Goal: Task Accomplishment & Management: Complete application form

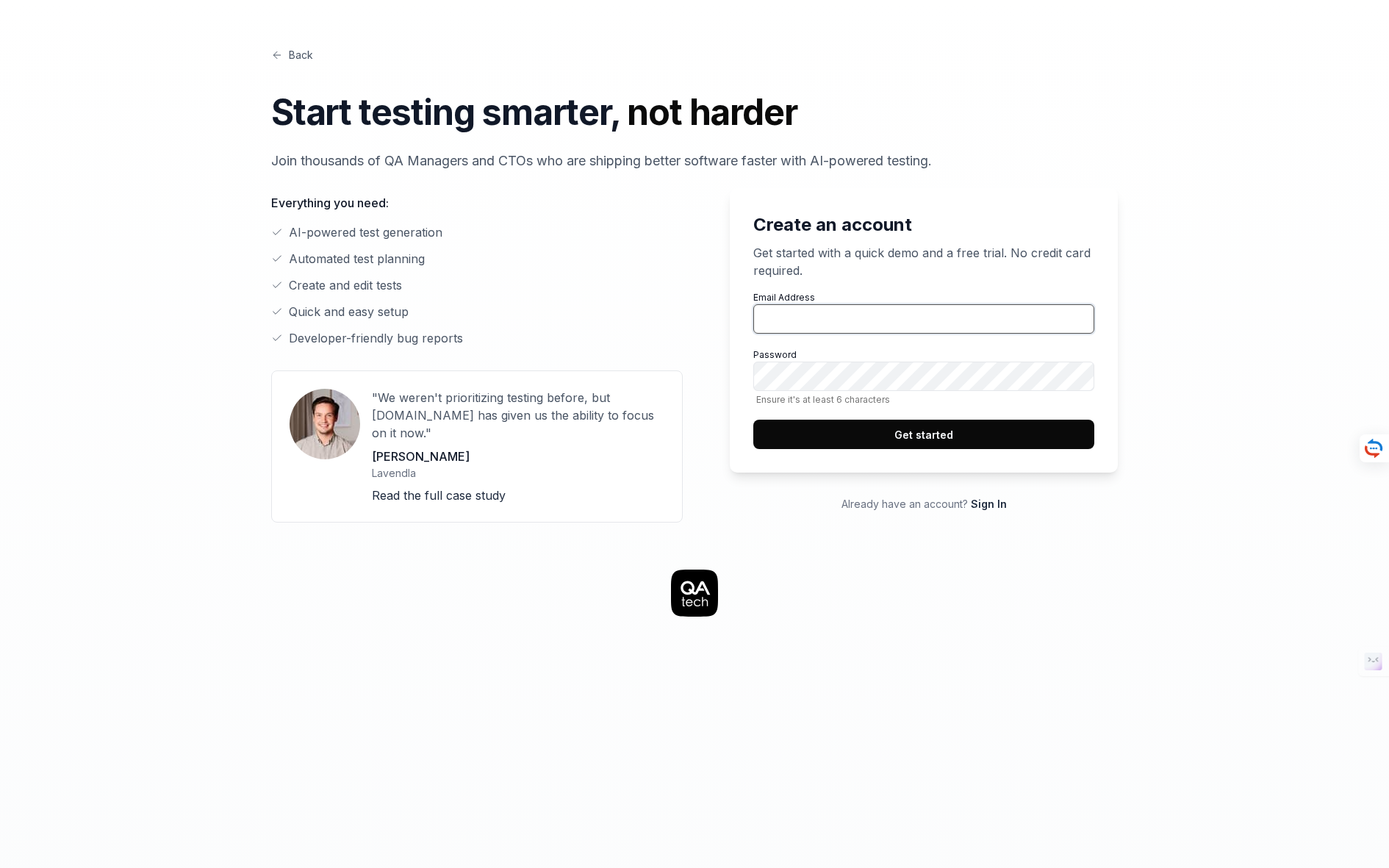
type input "[EMAIL_ADDRESS][DOMAIN_NAME]"
click at [323, 569] on link at bounding box center [694, 592] width 1105 height 47
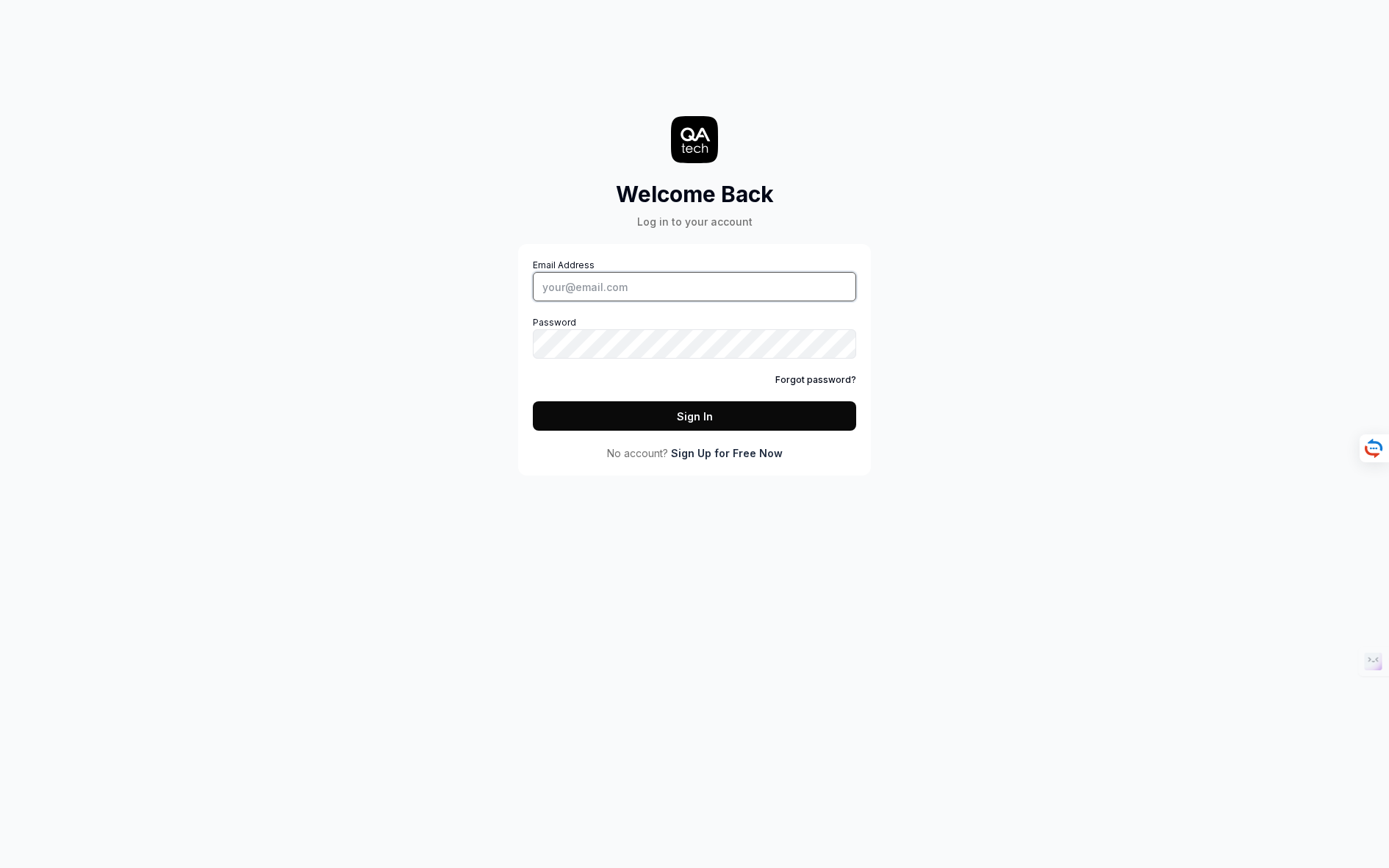
type input "[EMAIL_ADDRESS][DOMAIN_NAME]"
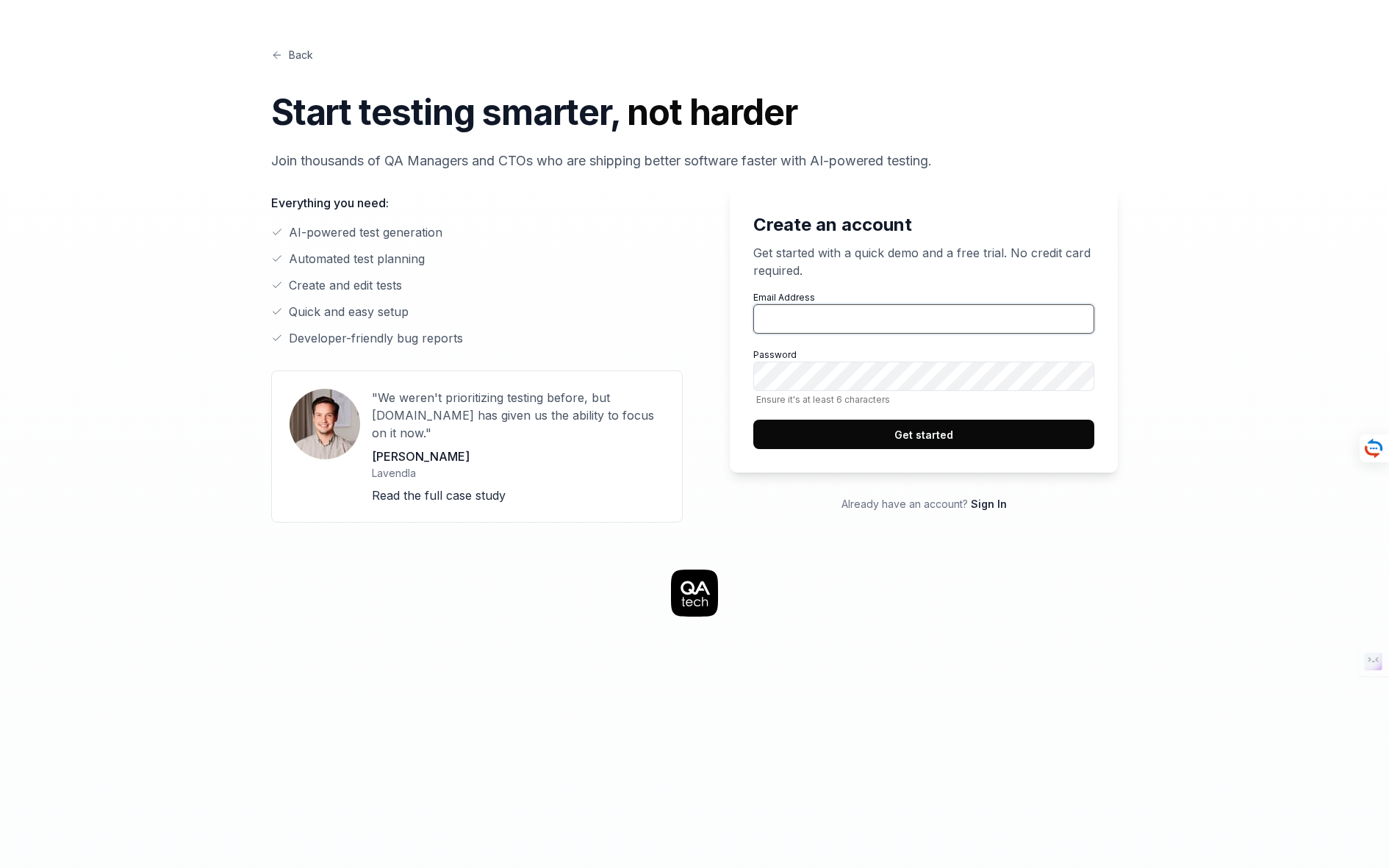
type input "[EMAIL_ADDRESS][DOMAIN_NAME]"
click at [417, 488] on link "Read the full case study" at bounding box center [439, 495] width 134 height 15
